Goal: Find specific page/section: Find specific page/section

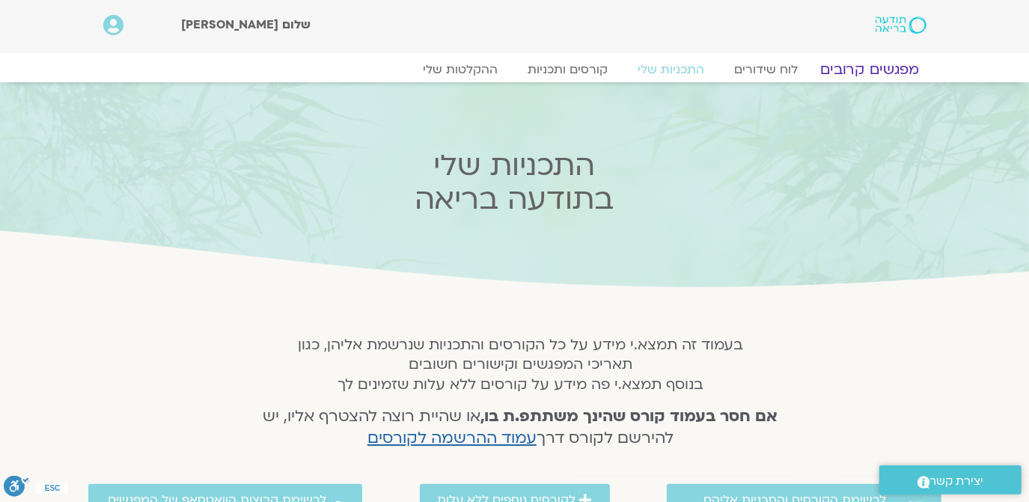
click at [881, 63] on link "מפגשים קרובים" at bounding box center [868, 70] width 135 height 18
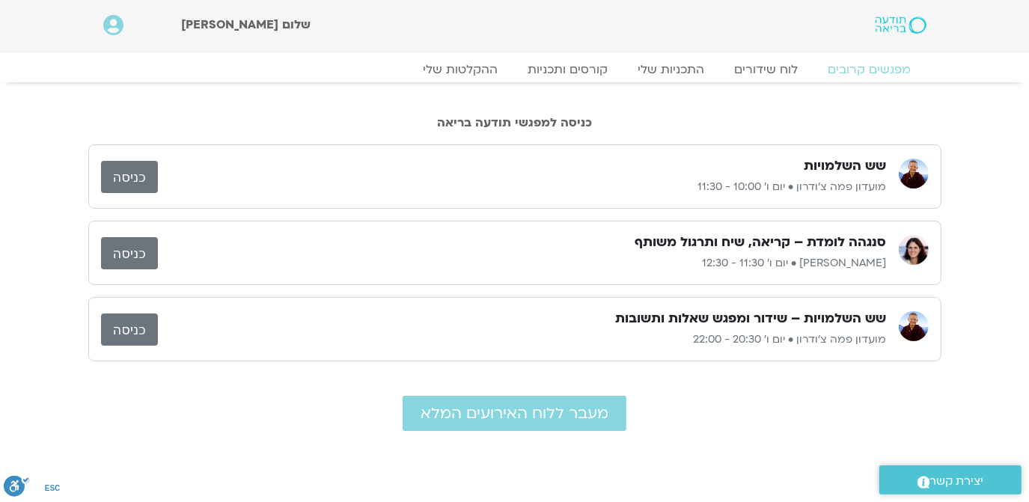
click at [130, 252] on link "כניסה" at bounding box center [129, 253] width 57 height 32
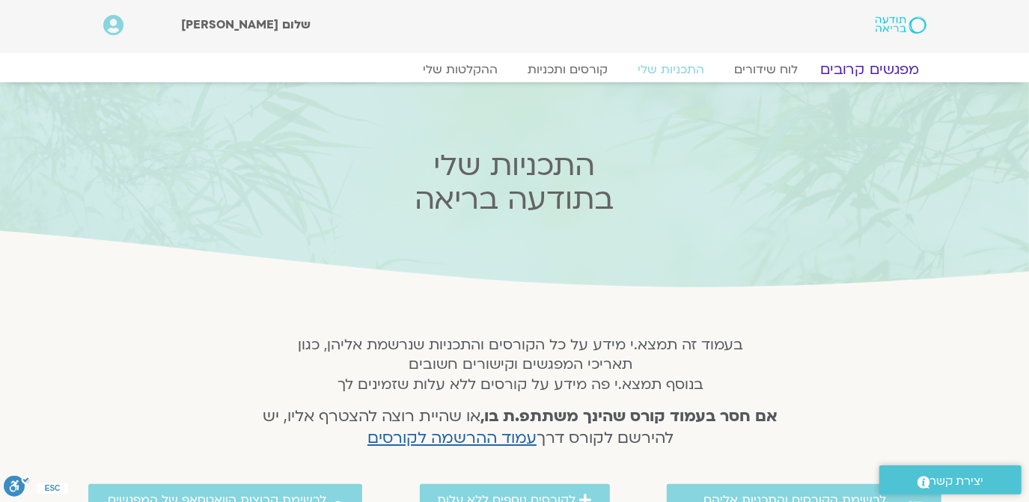
click at [854, 67] on link "מפגשים קרובים" at bounding box center [868, 70] width 135 height 18
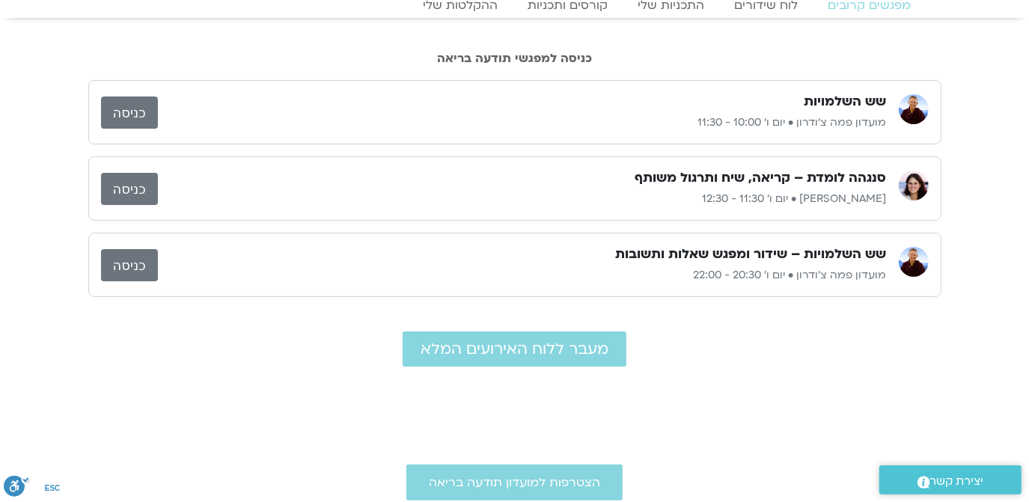
scroll to position [91, 0]
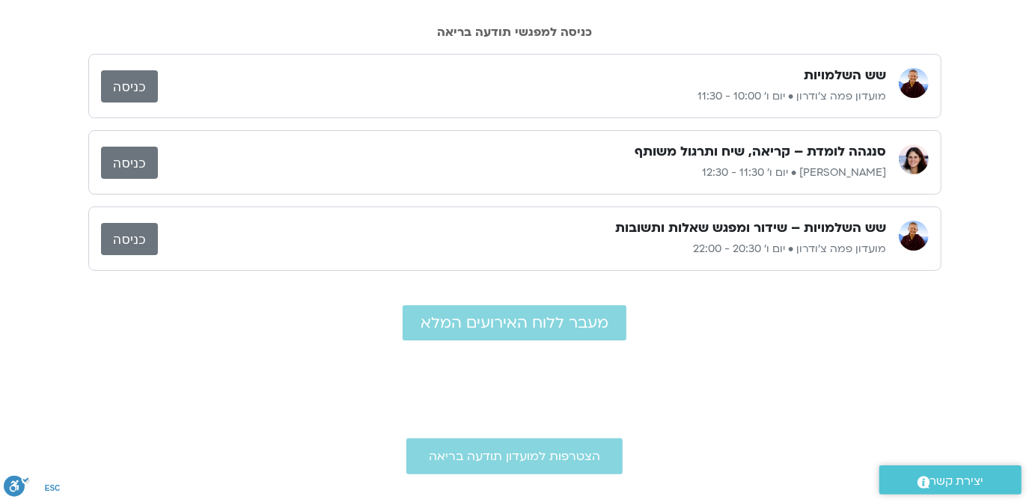
click at [125, 161] on link "כניסה" at bounding box center [129, 163] width 57 height 32
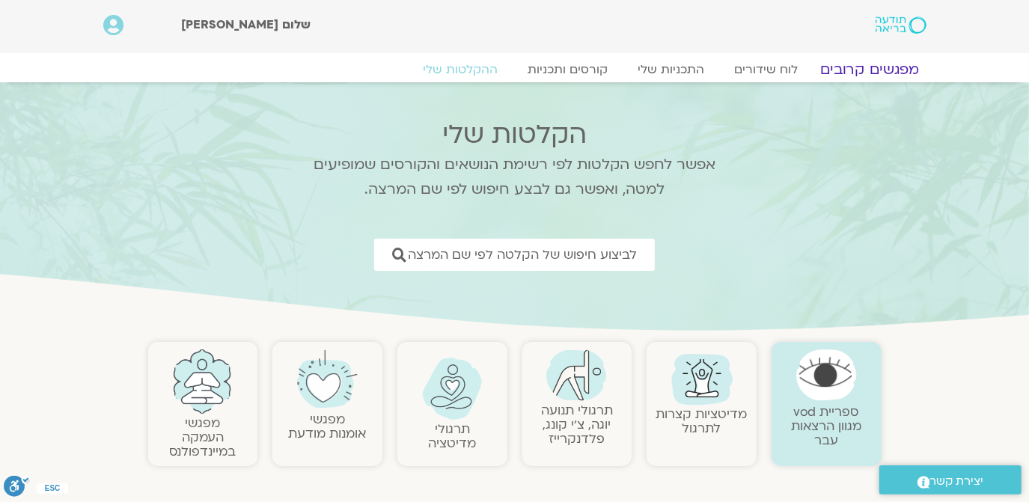
click at [853, 64] on link "מפגשים קרובים" at bounding box center [868, 70] width 135 height 18
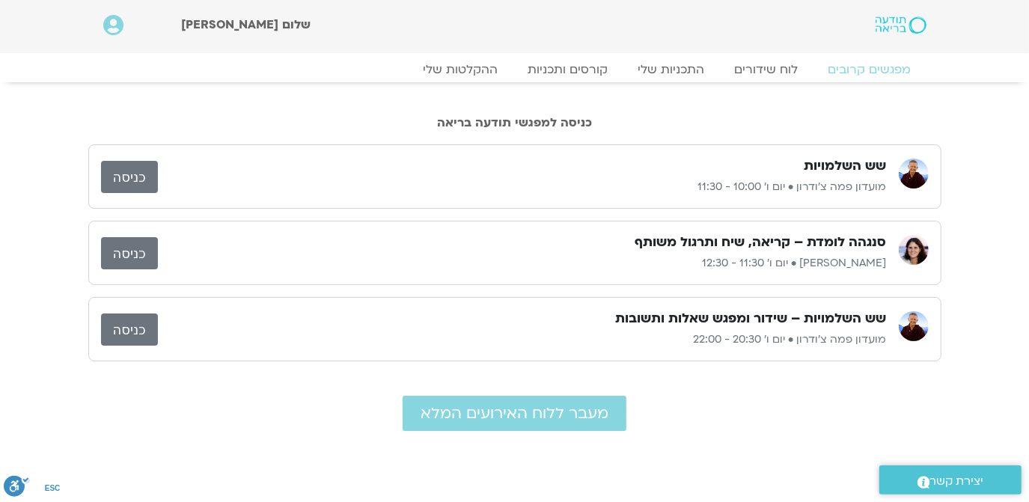
click at [124, 248] on link "כניסה" at bounding box center [129, 253] width 57 height 32
